Goal: Information Seeking & Learning: Learn about a topic

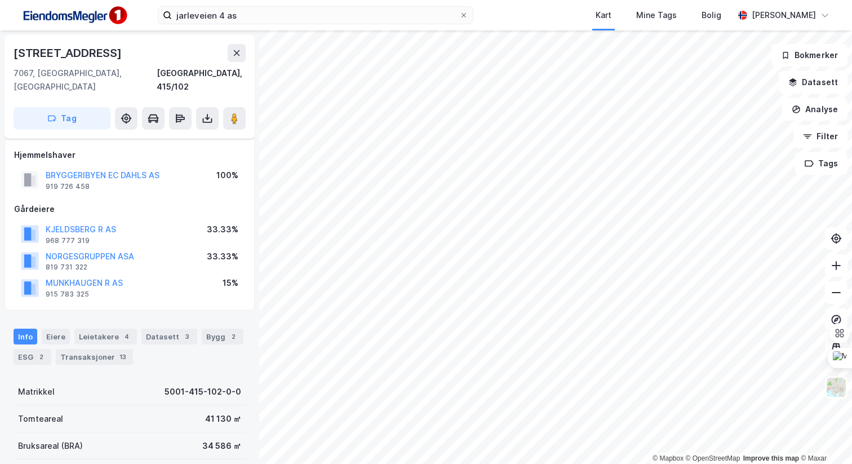
scroll to position [14, 0]
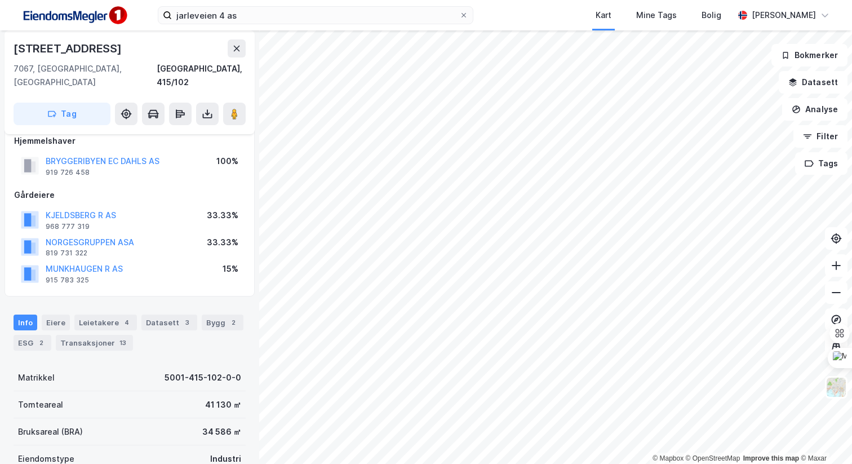
click at [226, 178] on div "© Mapbox © OpenStreetMap Improve this map © [PERSON_NAME][STREET_ADDRESS], 415/…" at bounding box center [426, 246] width 852 height 433
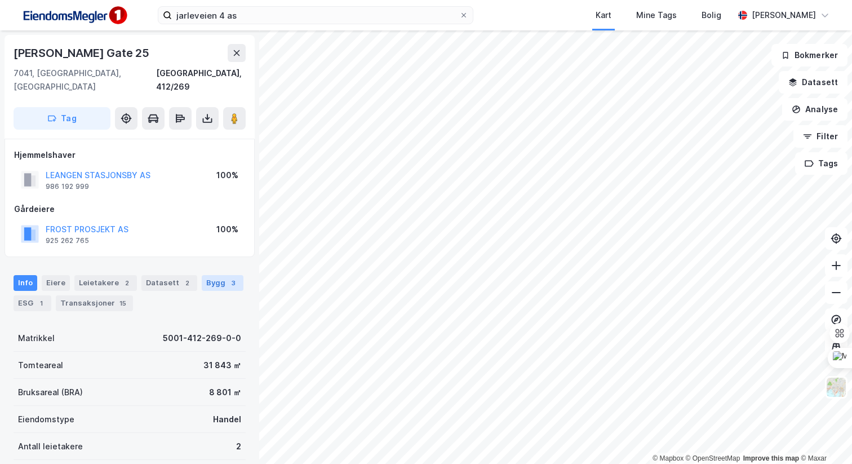
click at [218, 275] on div "Bygg 3" at bounding box center [223, 283] width 42 height 16
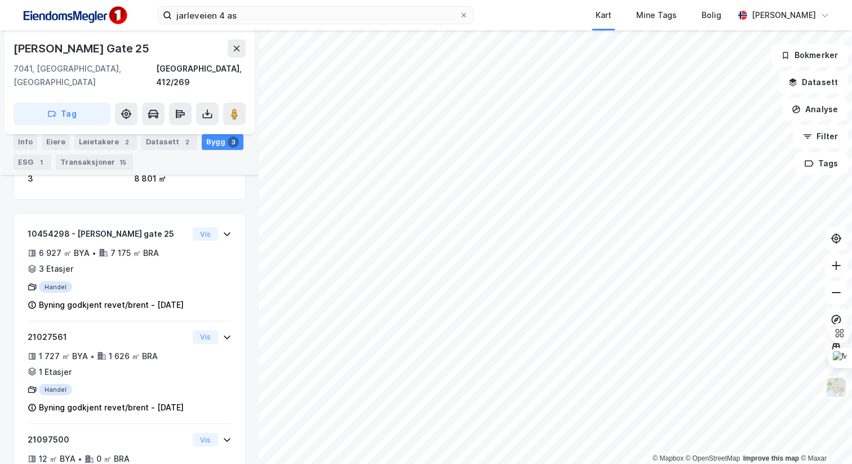
scroll to position [218, 0]
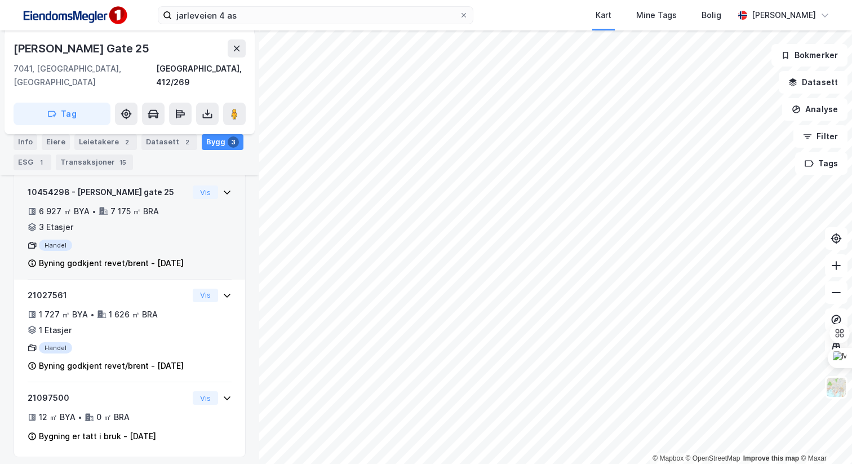
click at [175, 256] on div "Byning godkjent revet/brent - [DATE]" at bounding box center [111, 263] width 145 height 14
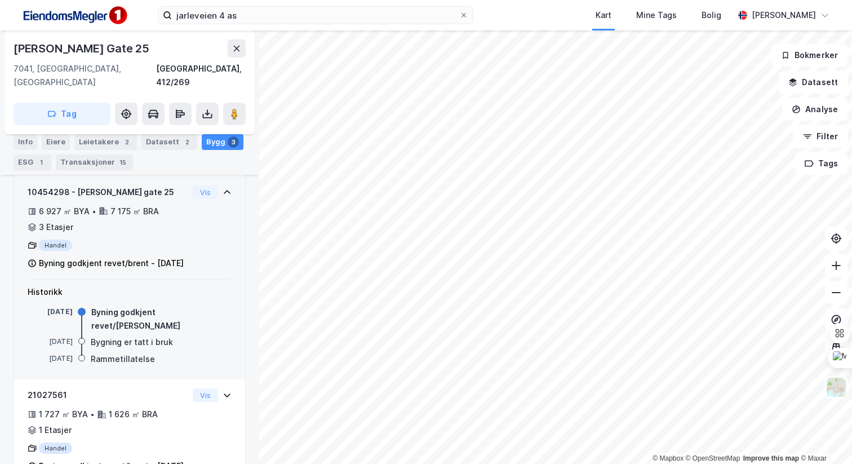
click at [175, 256] on div "Byning godkjent revet/brent - [DATE]" at bounding box center [111, 263] width 145 height 14
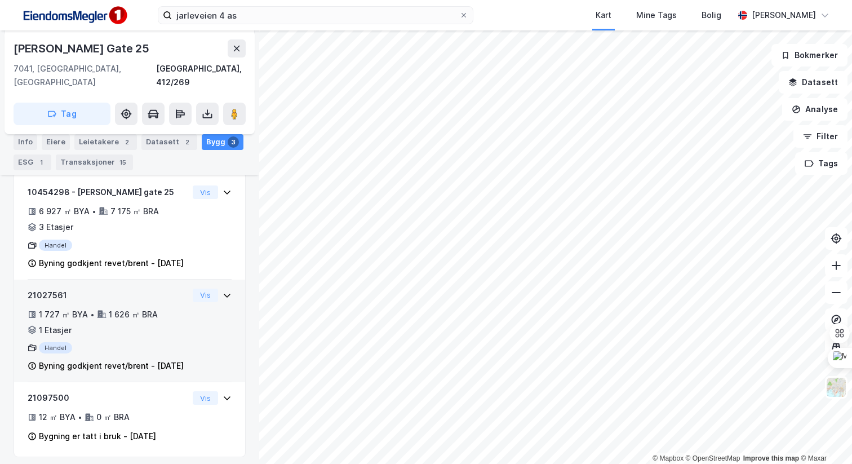
click at [156, 311] on div "1 727 ㎡ BYA • 1 626 ㎡ BRA • 1 Etasjer" at bounding box center [108, 322] width 161 height 29
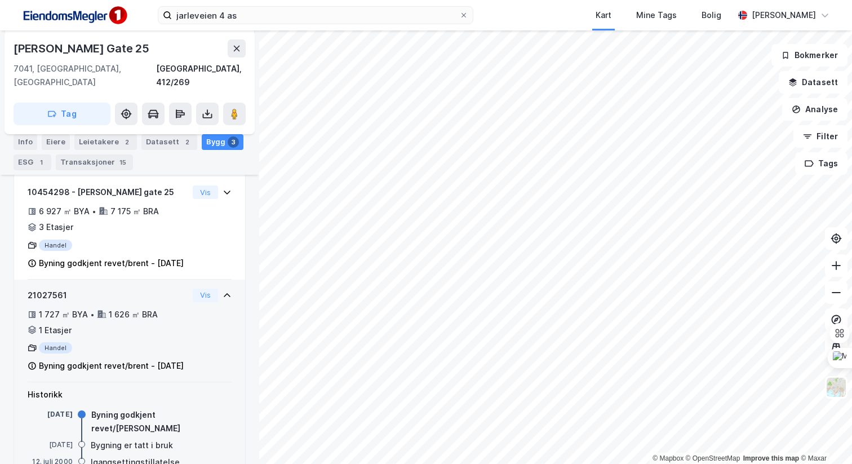
click at [161, 320] on div "1 727 ㎡ BYA • 1 626 ㎡ BRA • 1 Etasjer" at bounding box center [108, 322] width 161 height 29
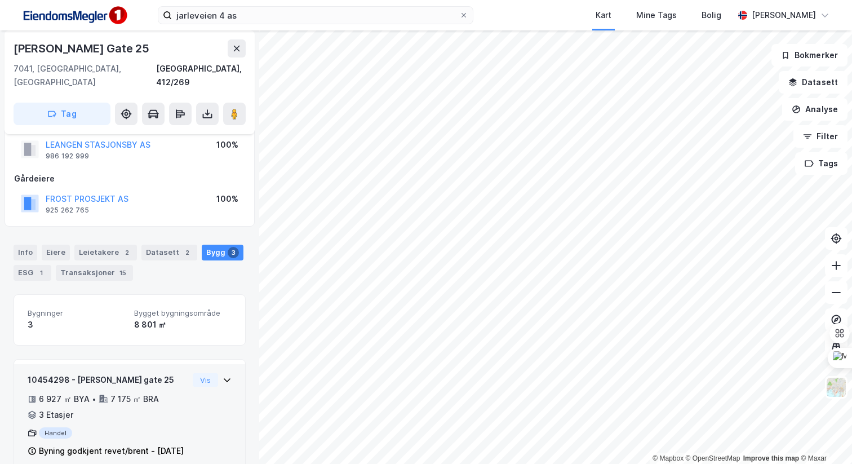
scroll to position [0, 0]
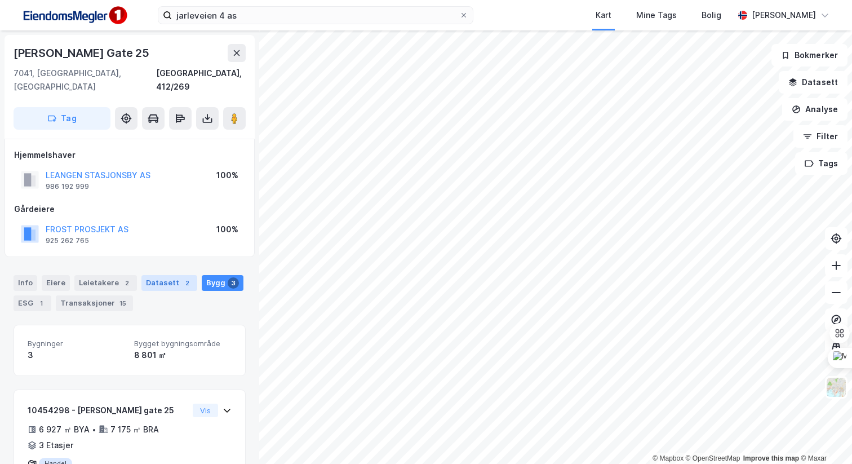
click at [172, 275] on div "Datasett 2" at bounding box center [169, 283] width 56 height 16
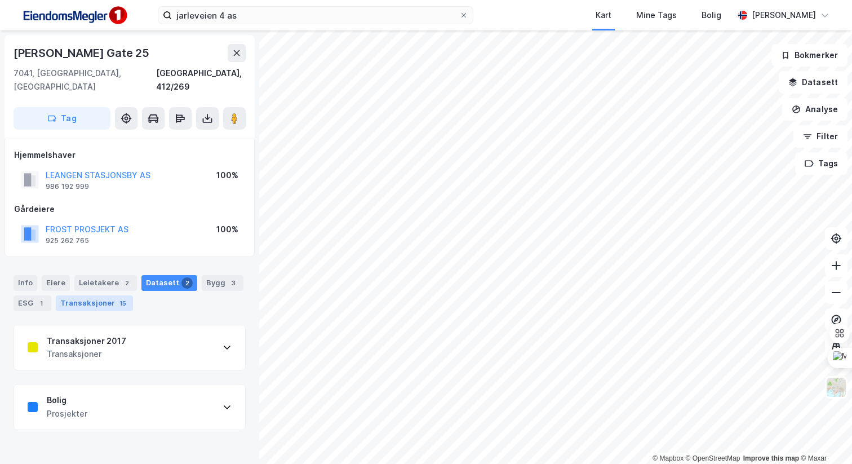
click at [117, 298] on div "15" at bounding box center [122, 303] width 11 height 11
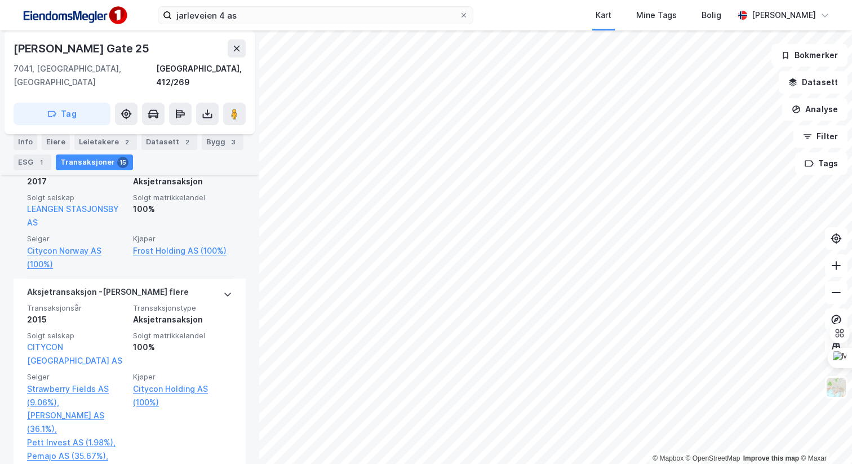
scroll to position [826, 0]
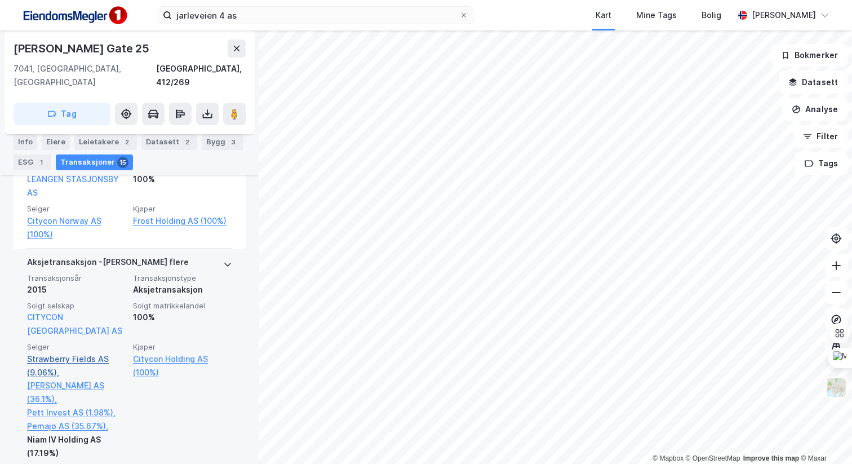
click at [74, 352] on link "Strawberry Fields AS (9.06%)," at bounding box center [76, 365] width 99 height 27
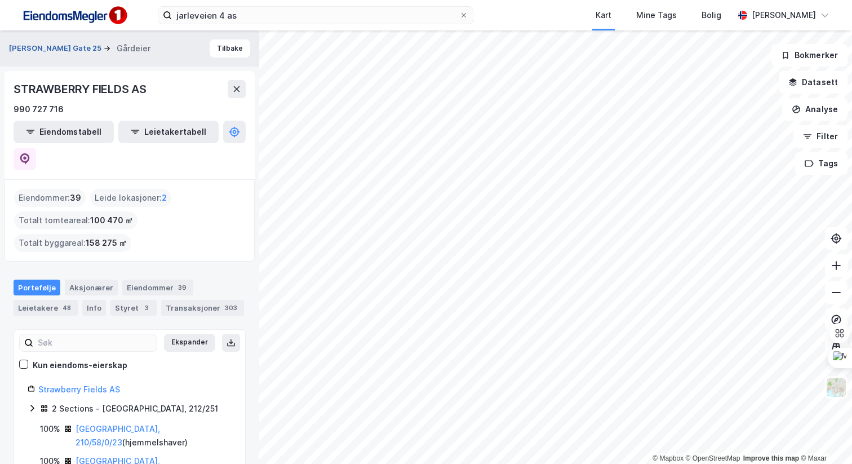
click at [60, 47] on button "[PERSON_NAME] Gate 25" at bounding box center [56, 48] width 95 height 11
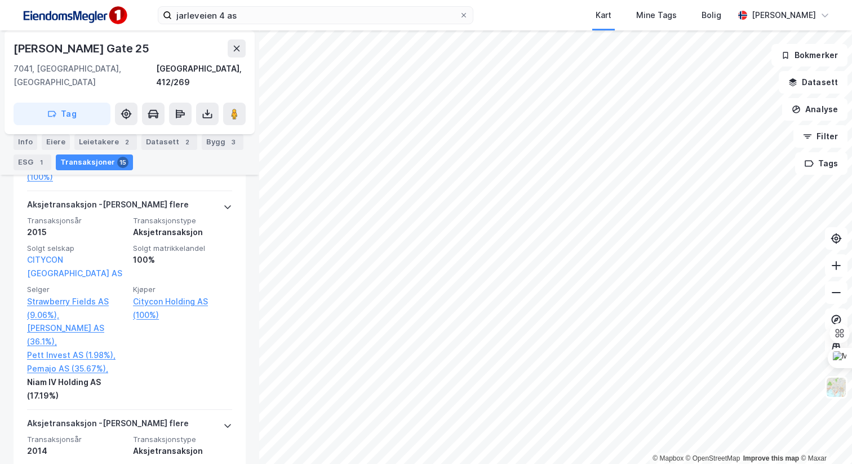
scroll to position [872, 0]
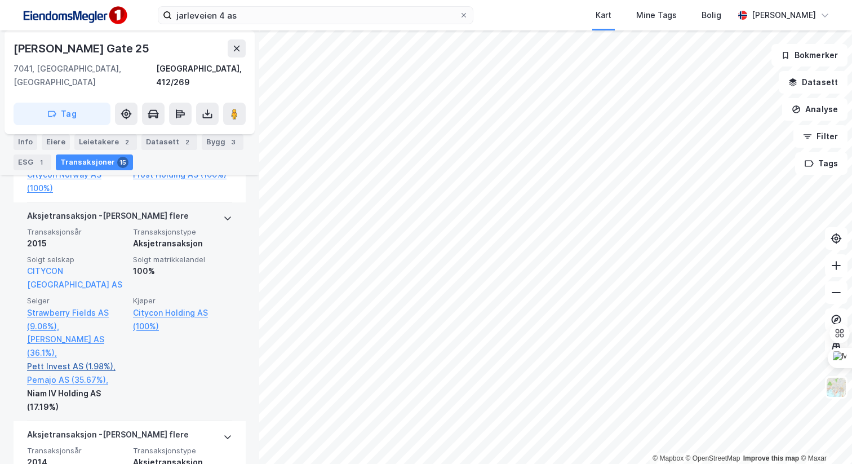
click at [70, 360] on link "Pett Invest AS (1.98%)," at bounding box center [76, 367] width 99 height 14
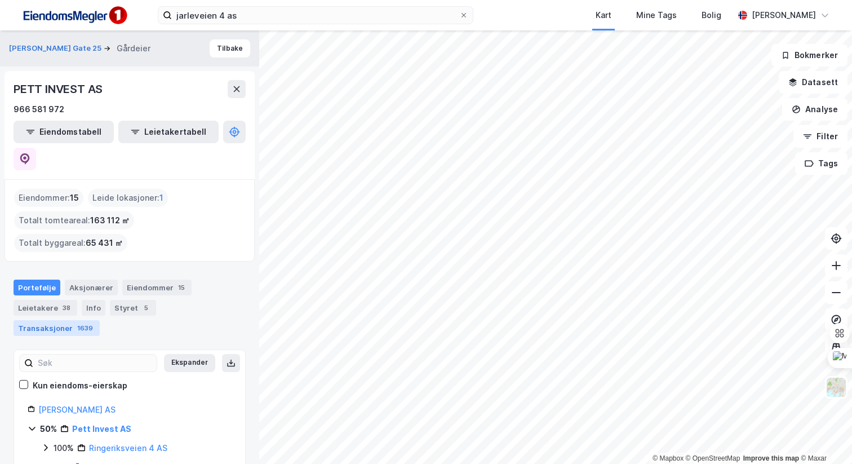
click at [100, 320] on div "Transaksjoner 1639" at bounding box center [57, 328] width 86 height 16
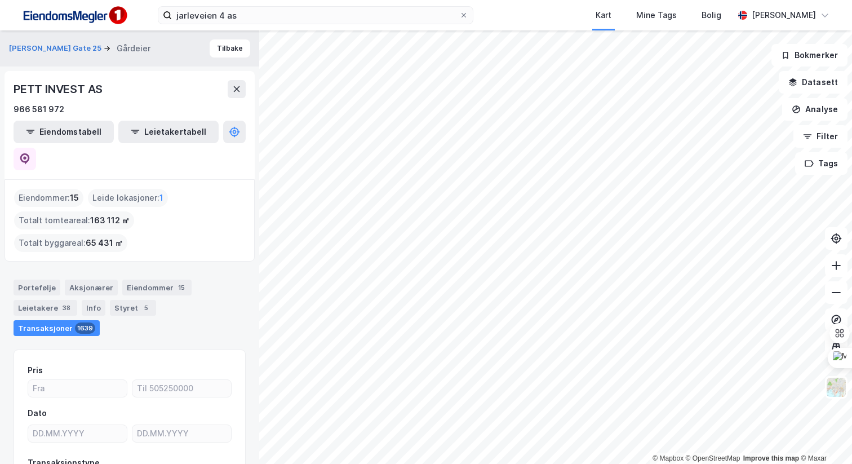
click at [100, 320] on div "Transaksjoner 1639" at bounding box center [57, 328] width 86 height 16
click at [140, 302] on div "5" at bounding box center [145, 307] width 11 height 11
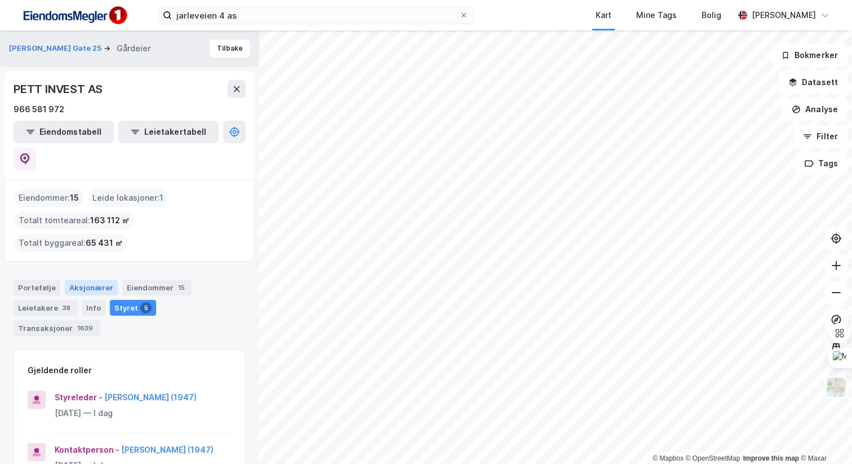
click at [91, 280] on div "Aksjonærer" at bounding box center [91, 288] width 53 height 16
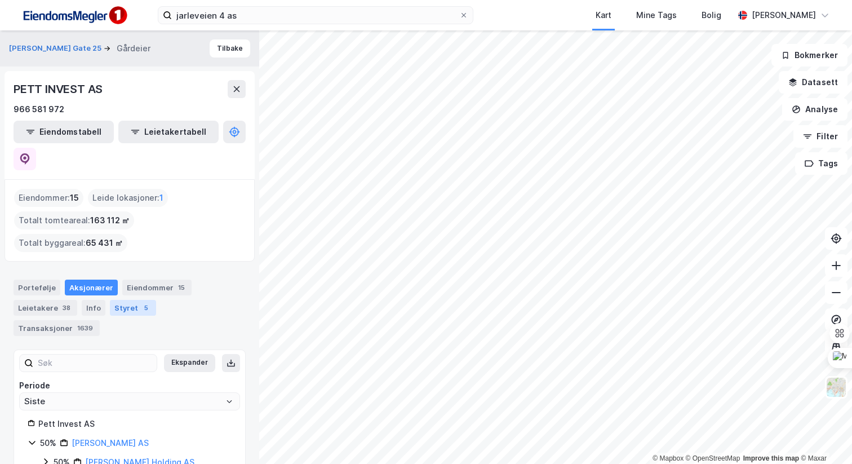
click at [123, 300] on div "Styret 5" at bounding box center [133, 308] width 46 height 16
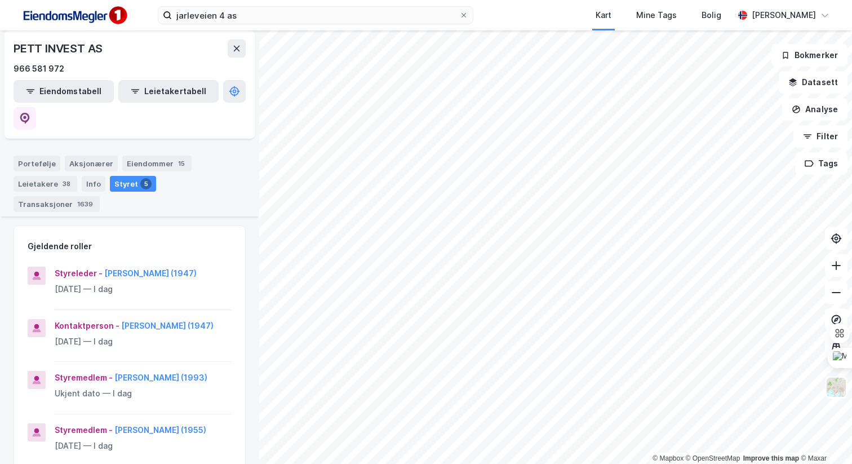
scroll to position [123, 0]
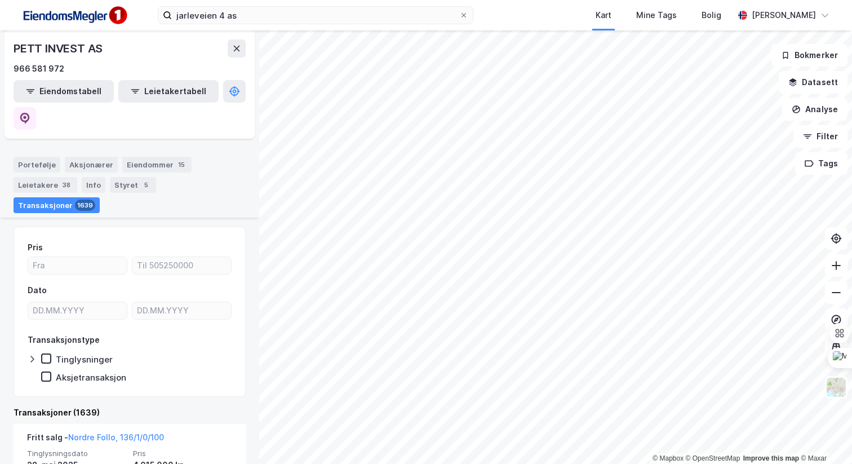
scroll to position [123, 0]
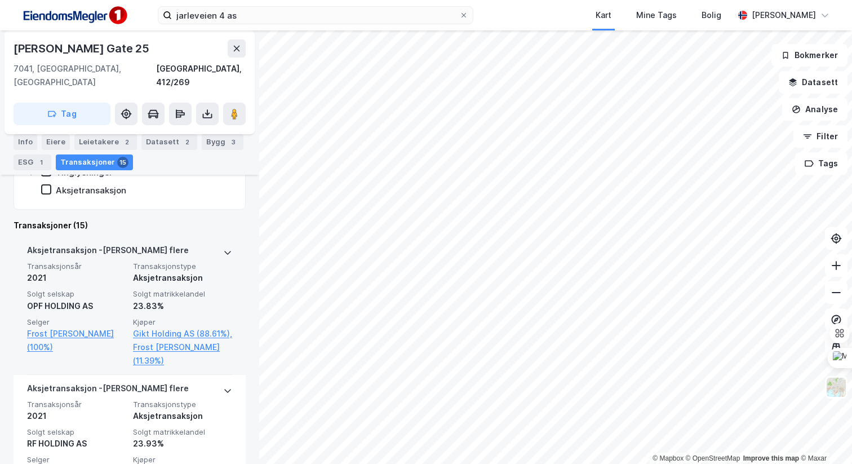
scroll to position [296, 0]
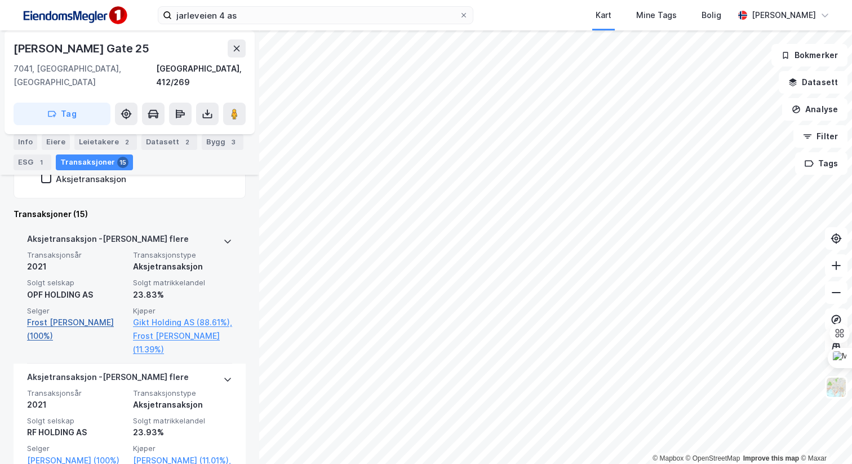
click at [104, 316] on link "Frost [PERSON_NAME] (100%)" at bounding box center [76, 329] width 99 height 27
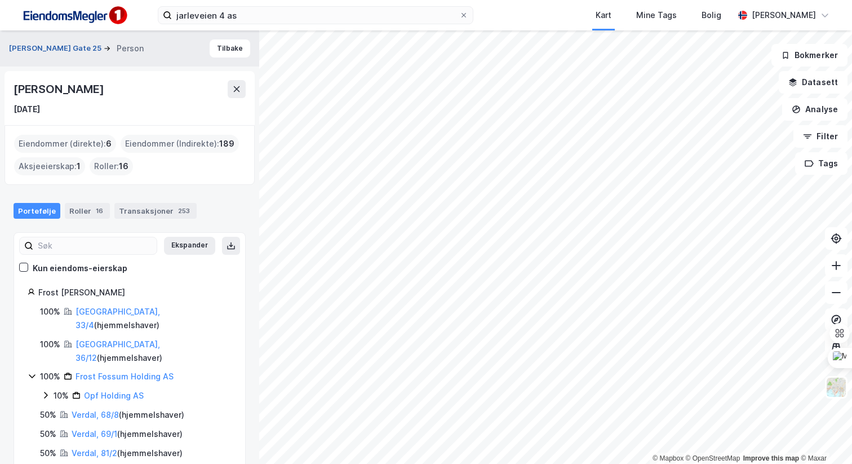
click at [59, 47] on button "[PERSON_NAME] Gate 25" at bounding box center [56, 48] width 95 height 11
